Goal: Transaction & Acquisition: Book appointment/travel/reservation

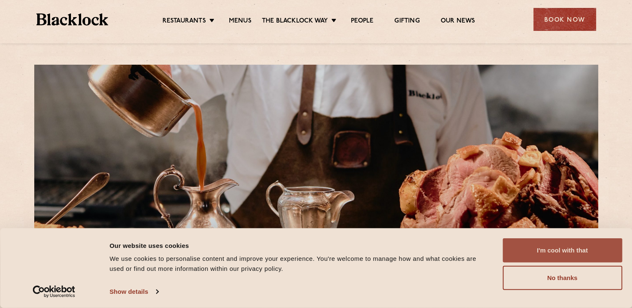
click at [561, 246] on button "I'm cool with that" at bounding box center [561, 250] width 119 height 24
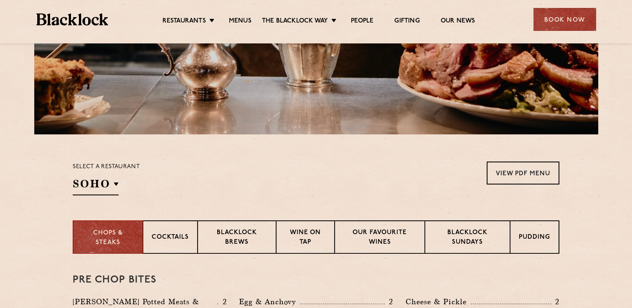
scroll to position [167, 0]
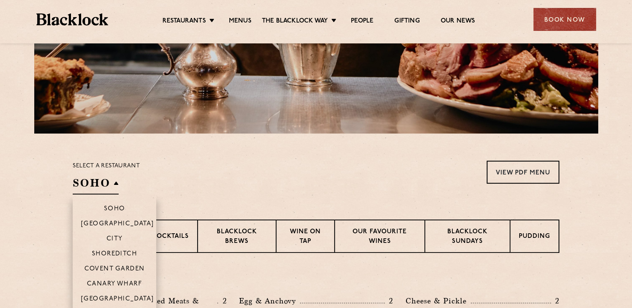
click at [104, 186] on h2 "SOHO" at bounding box center [96, 185] width 46 height 19
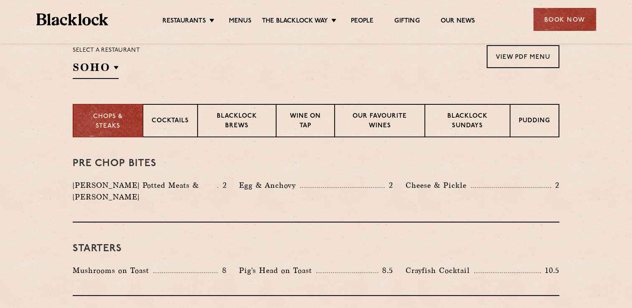
scroll to position [241, 0]
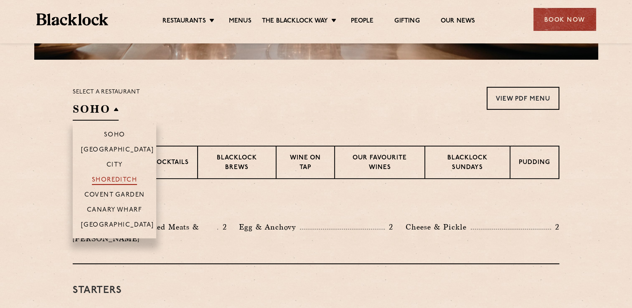
click at [109, 182] on p "Shoreditch" at bounding box center [115, 181] width 46 height 8
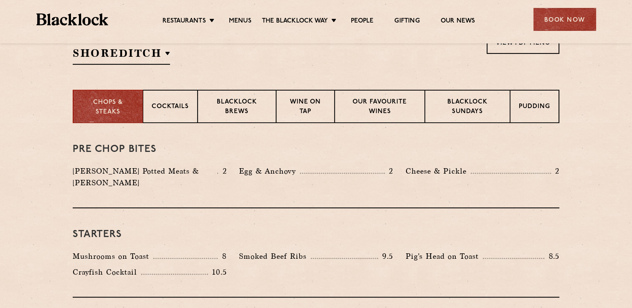
scroll to position [283, 0]
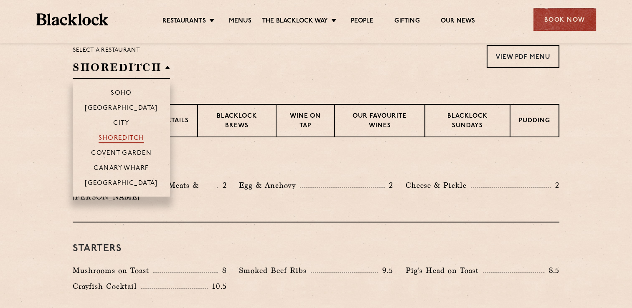
click at [126, 139] on p "Shoreditch" at bounding box center [122, 139] width 46 height 8
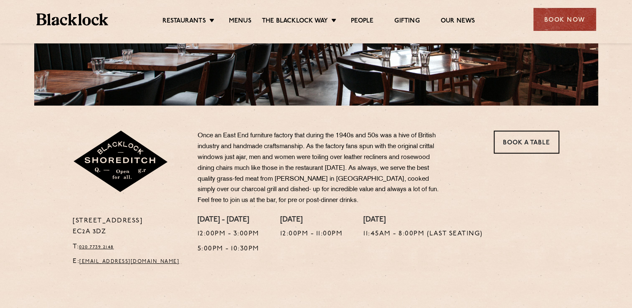
scroll to position [209, 0]
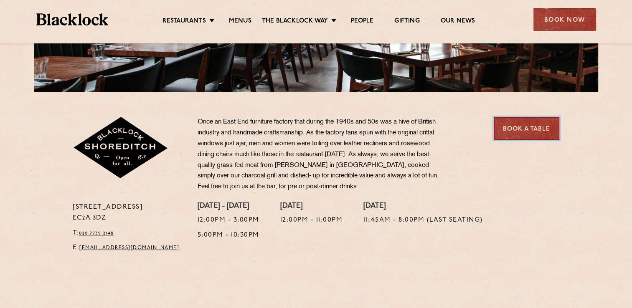
click at [501, 131] on link "Book a Table" at bounding box center [526, 128] width 66 height 23
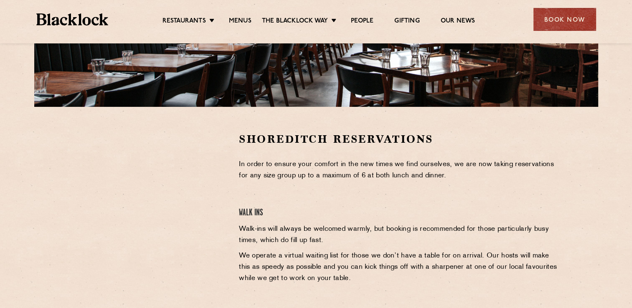
scroll to position [196, 0]
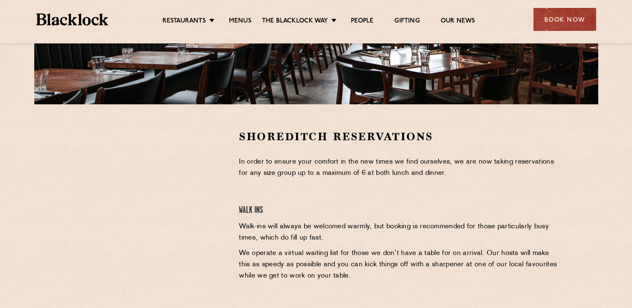
click at [78, 18] on img at bounding box center [72, 19] width 72 height 12
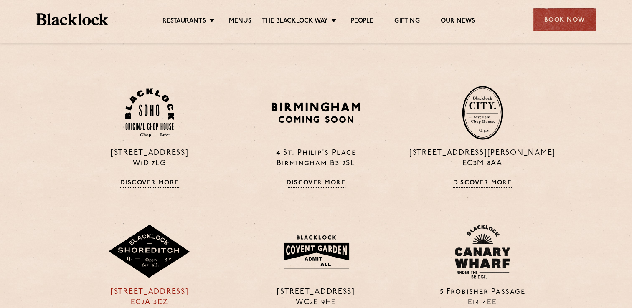
scroll to position [599, 0]
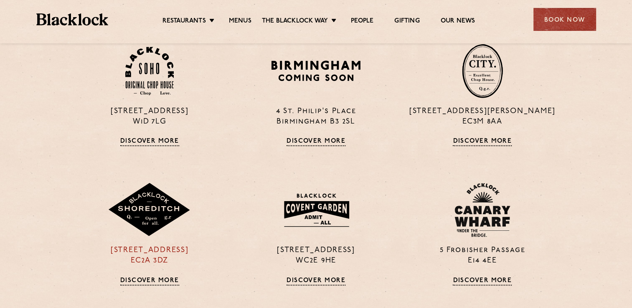
click at [162, 227] on img at bounding box center [149, 210] width 83 height 54
click at [150, 91] on img at bounding box center [149, 71] width 48 height 49
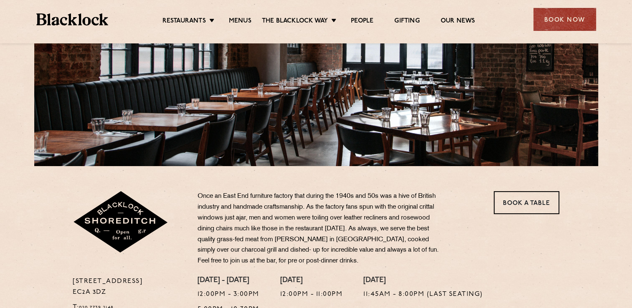
scroll to position [334, 0]
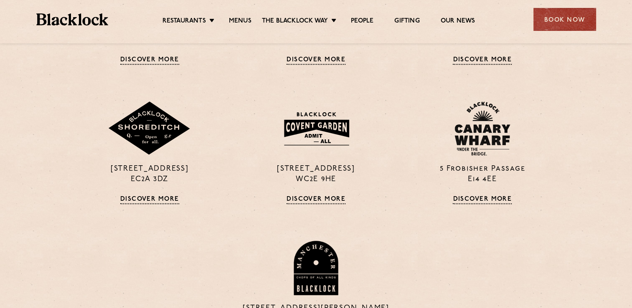
scroll to position [682, 0]
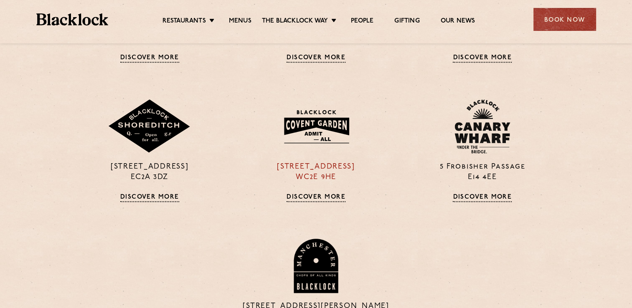
click at [297, 116] on img at bounding box center [316, 126] width 81 height 43
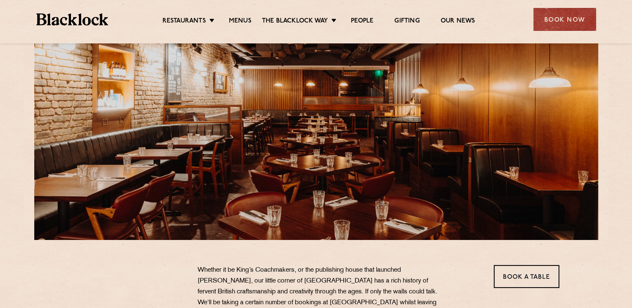
scroll to position [125, 0]
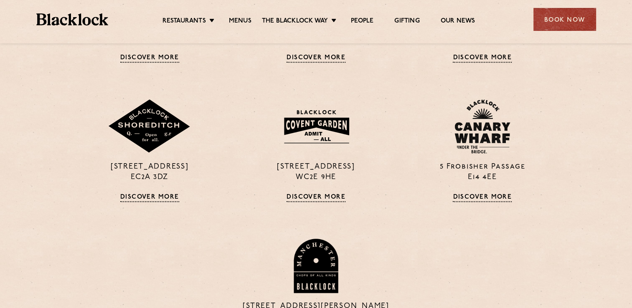
scroll to position [682, 0]
click at [488, 116] on img at bounding box center [482, 126] width 56 height 54
click at [144, 116] on img at bounding box center [149, 126] width 83 height 54
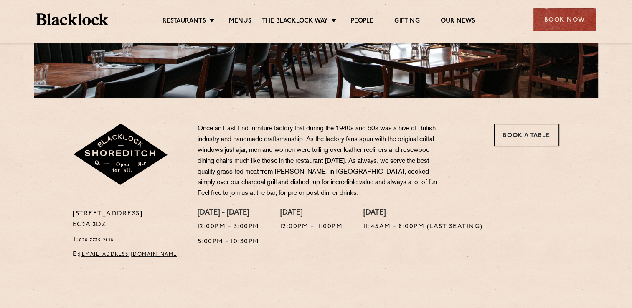
scroll to position [209, 0]
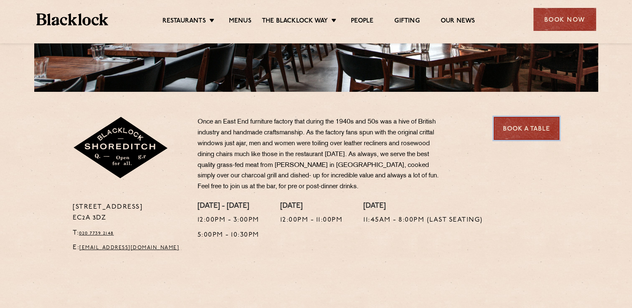
click at [508, 126] on link "Book a Table" at bounding box center [526, 128] width 66 height 23
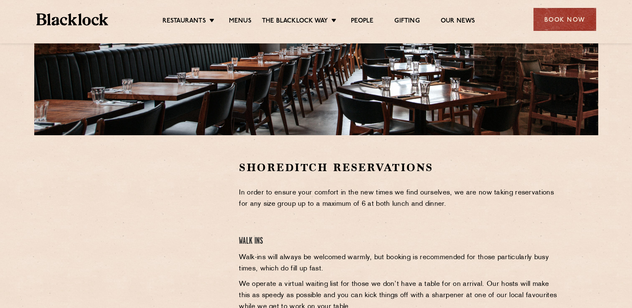
scroll to position [167, 0]
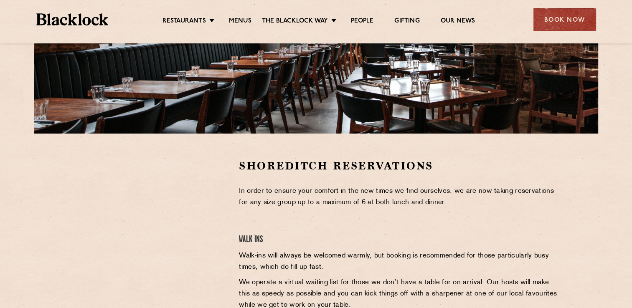
click at [444, 197] on p "In order to ensure your comfort in the new times we find ourselves, we are now …" at bounding box center [399, 197] width 320 height 23
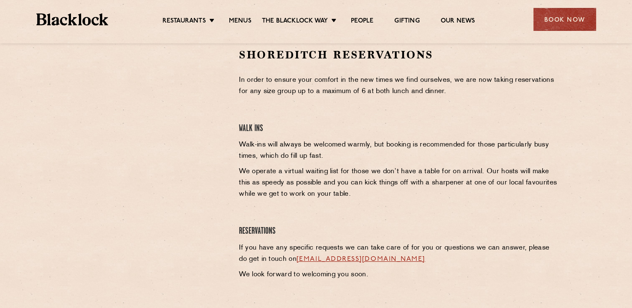
scroll to position [292, 0]
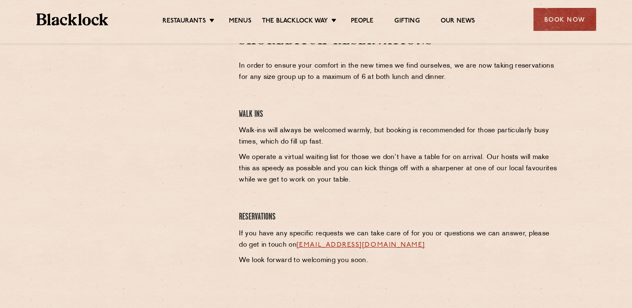
click at [259, 166] on p "We operate a virtual waiting list for those we don’t have a table for on arriva…" at bounding box center [399, 169] width 320 height 34
